Goal: Information Seeking & Learning: Learn about a topic

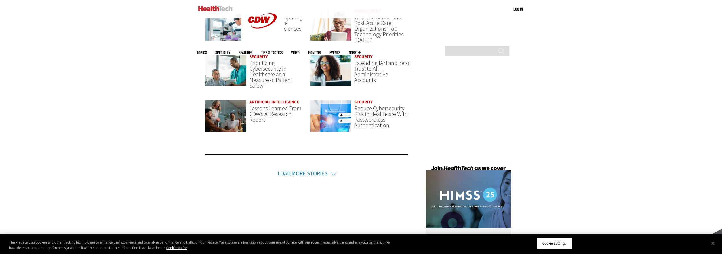
scroll to position [1405, 0]
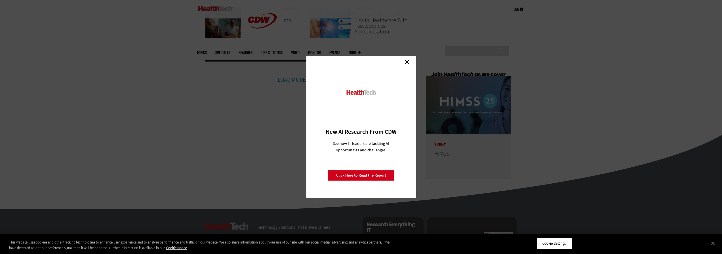
click at [408, 63] on link "Close" at bounding box center [407, 62] width 9 height 9
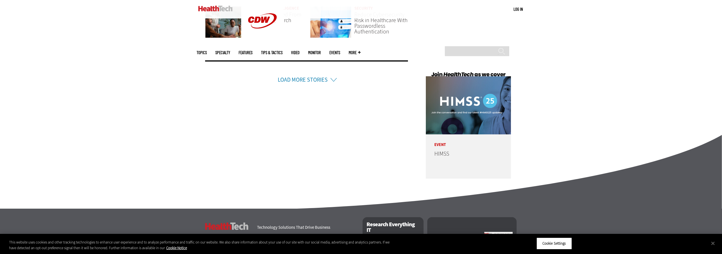
click at [244, 246] on link "Contact Us" at bounding box center [242, 249] width 27 height 6
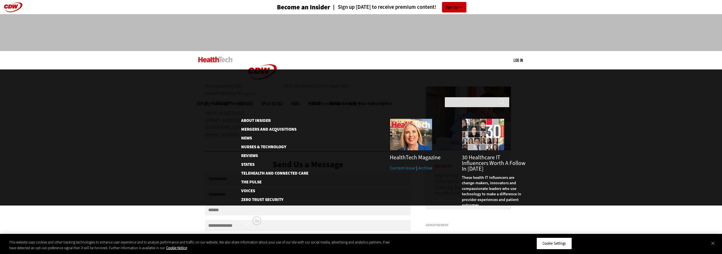
click at [361, 102] on span "More" at bounding box center [355, 104] width 12 height 4
click at [251, 189] on link "Voices" at bounding box center [270, 191] width 58 height 4
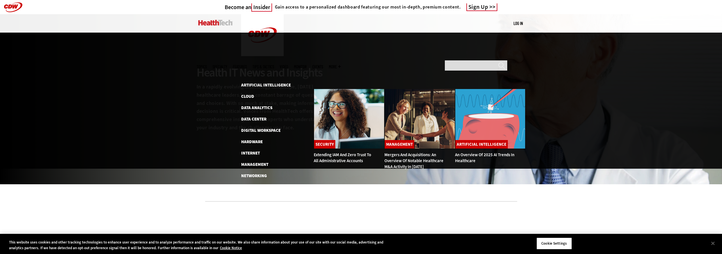
click at [334, 152] on link "Extending IAM and Zero Trust to All Administrative Accounts" at bounding box center [342, 158] width 57 height 12
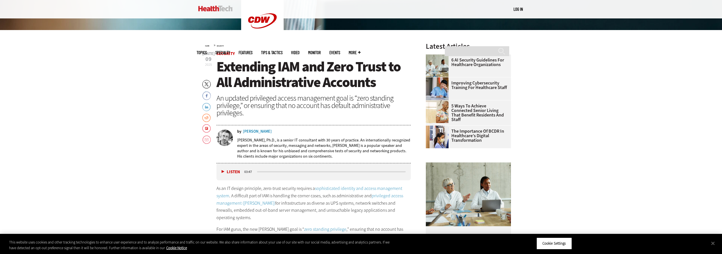
scroll to position [254, 0]
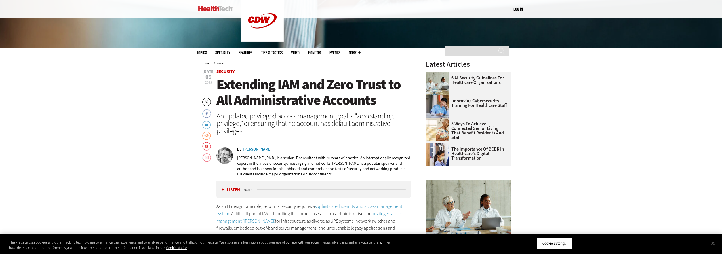
click at [518, 10] on link "Log in" at bounding box center [518, 9] width 9 height 5
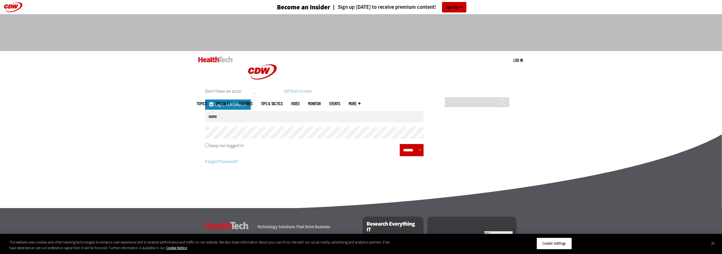
click at [237, 104] on link "Log in with Linkedin" at bounding box center [228, 105] width 46 height 10
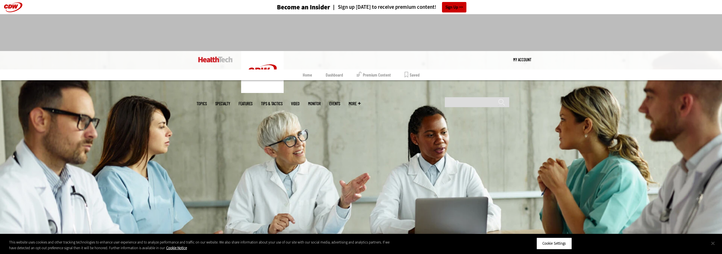
click at [712, 243] on button "Close" at bounding box center [713, 243] width 12 height 12
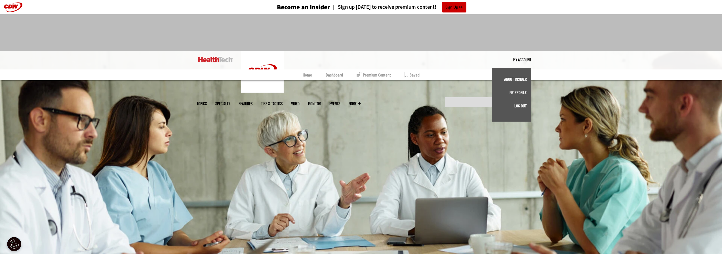
click at [521, 60] on link "My Account" at bounding box center [522, 59] width 18 height 17
click at [514, 79] on link "About Insider" at bounding box center [511, 79] width 31 height 4
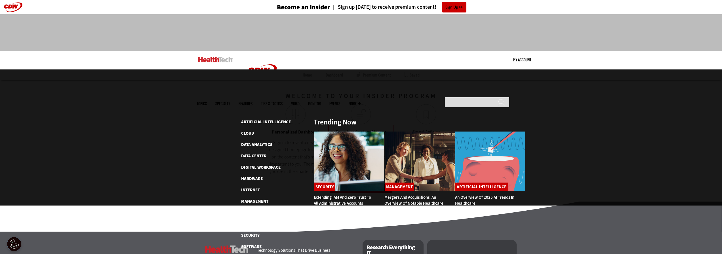
click at [207, 102] on span "Topics" at bounding box center [202, 104] width 10 height 4
click at [250, 119] on link "Artificial Intelligence" at bounding box center [266, 122] width 50 height 6
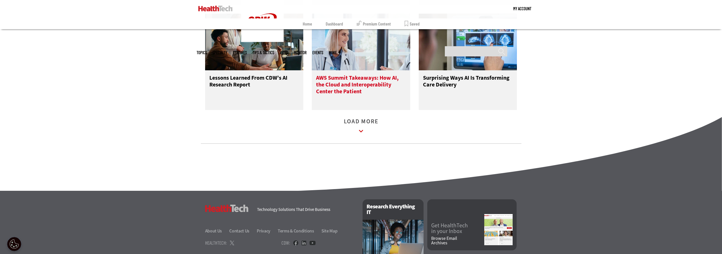
scroll to position [769, 0]
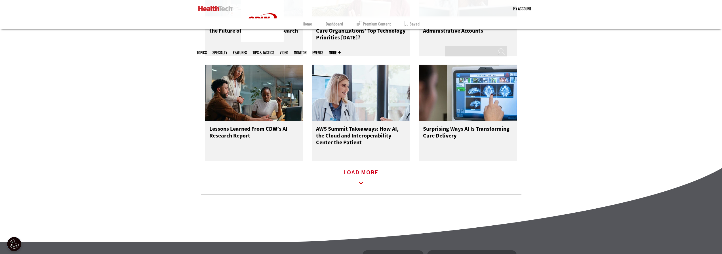
click at [360, 171] on link "Load More" at bounding box center [361, 179] width 35 height 16
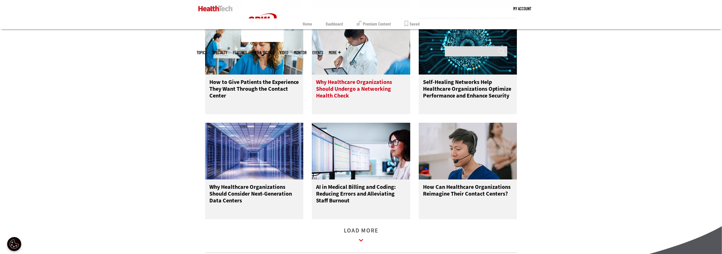
scroll to position [1000, 0]
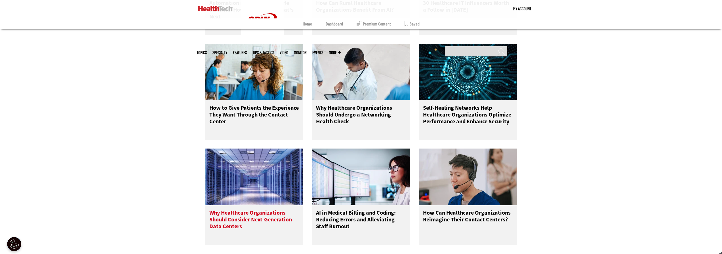
click at [259, 149] on img at bounding box center [254, 177] width 98 height 57
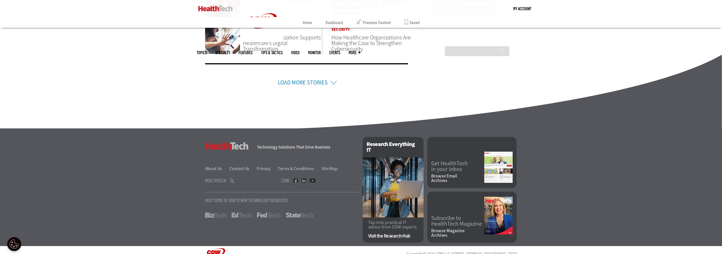
scroll to position [402, 0]
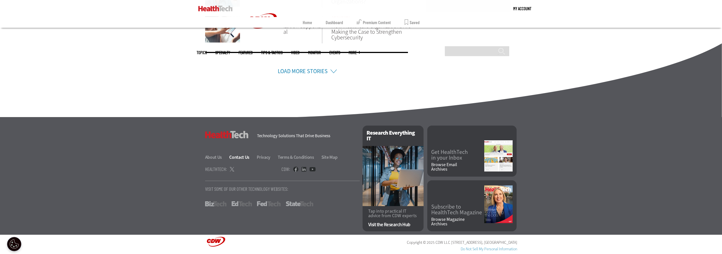
click at [236, 158] on link "Contact Us" at bounding box center [242, 157] width 27 height 6
